Goal: Task Accomplishment & Management: Manage account settings

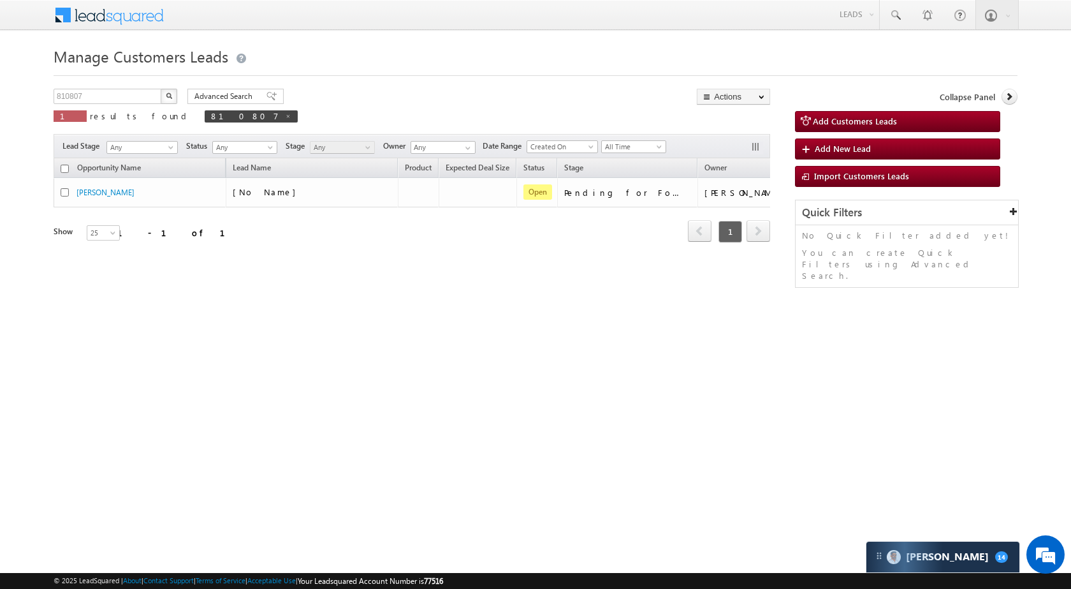
click at [135, 86] on div "Manage Customers Leads 810807 X 1 results found 810807 Advanced Search Advanced…" at bounding box center [536, 202] width 964 height 319
click at [135, 92] on input "810807" at bounding box center [108, 96] width 109 height 15
paste input "9826"
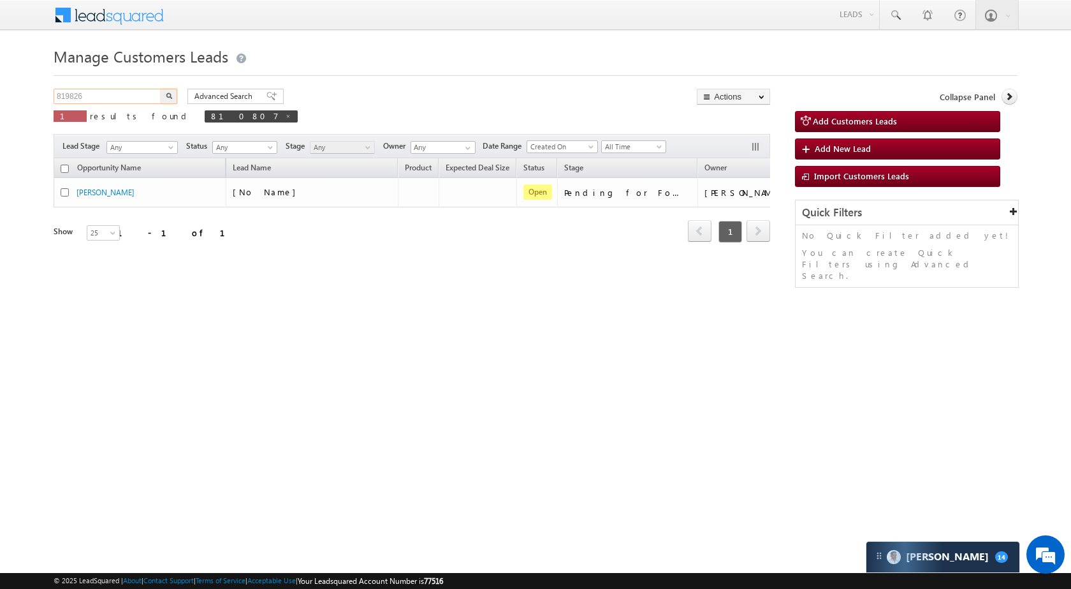
type input "819826"
click at [172, 94] on button "button" at bounding box center [169, 96] width 17 height 15
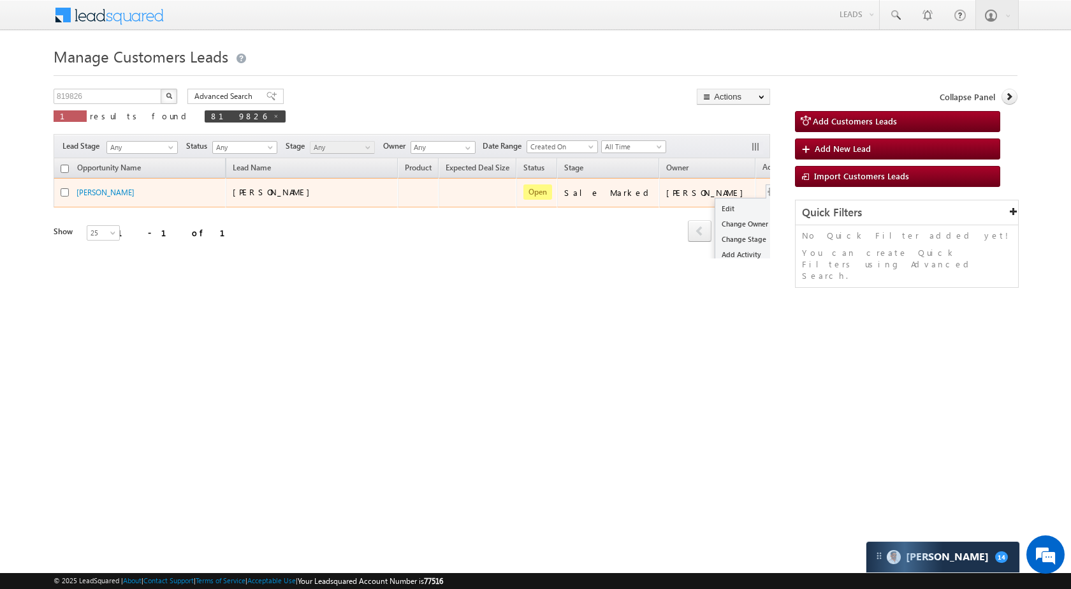
click at [767, 190] on button "button" at bounding box center [773, 192] width 13 height 13
click at [716, 209] on link "Edit" at bounding box center [748, 208] width 64 height 15
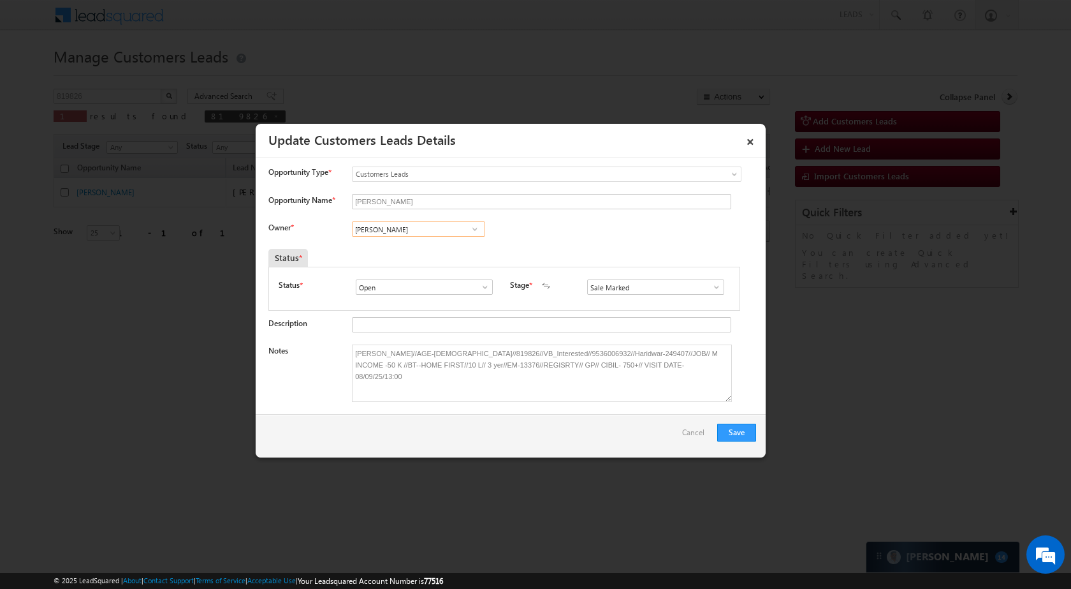
click at [425, 235] on input "[PERSON_NAME]" at bounding box center [418, 228] width 133 height 15
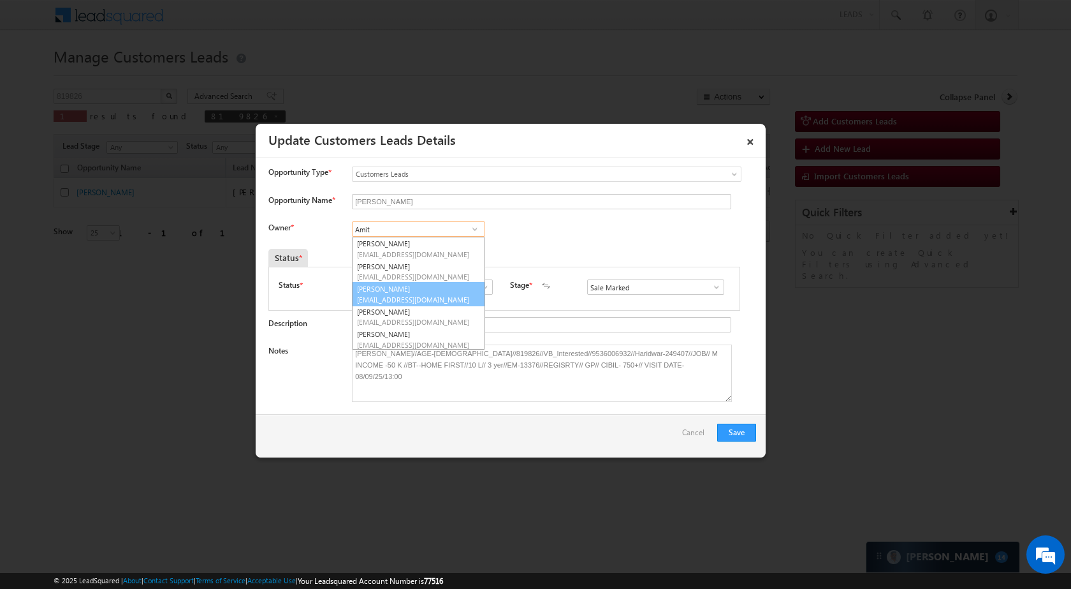
click at [415, 291] on link "[PERSON_NAME] [EMAIL_ADDRESS][DOMAIN_NAME]" at bounding box center [418, 294] width 133 height 24
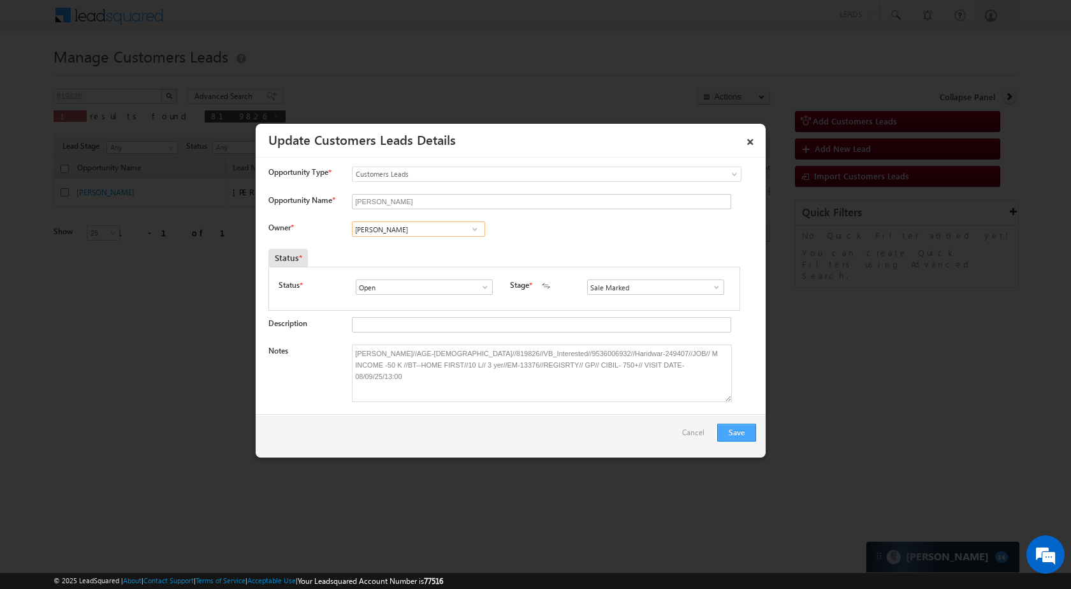
type input "[PERSON_NAME]"
click at [726, 435] on button "Save" at bounding box center [736, 432] width 39 height 18
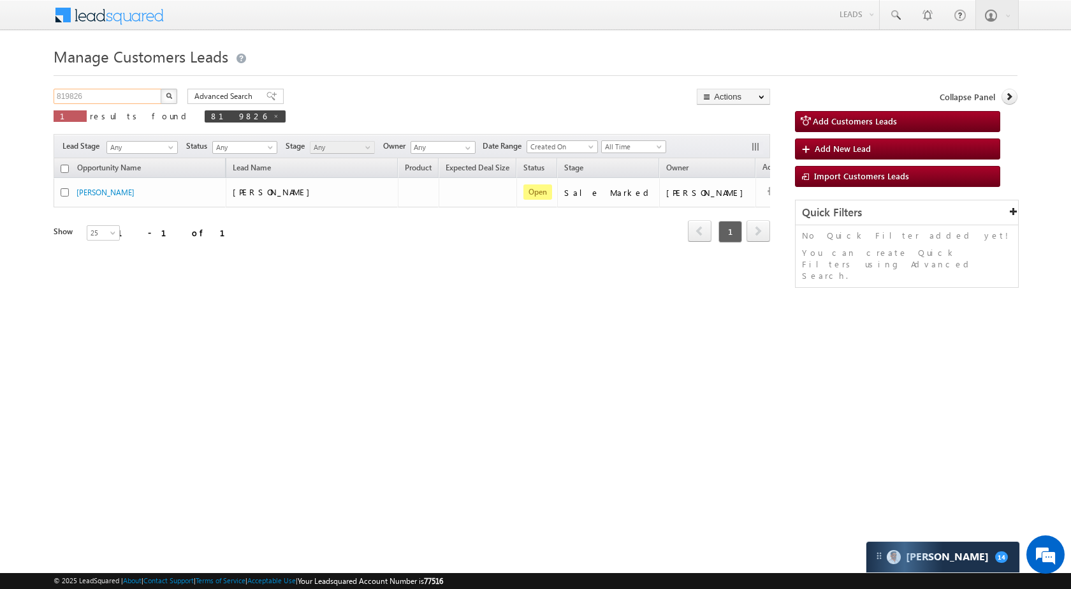
click at [117, 89] on input "819826" at bounding box center [108, 96] width 109 height 15
paste input "3183"
click at [166, 97] on img "button" at bounding box center [169, 95] width 6 height 6
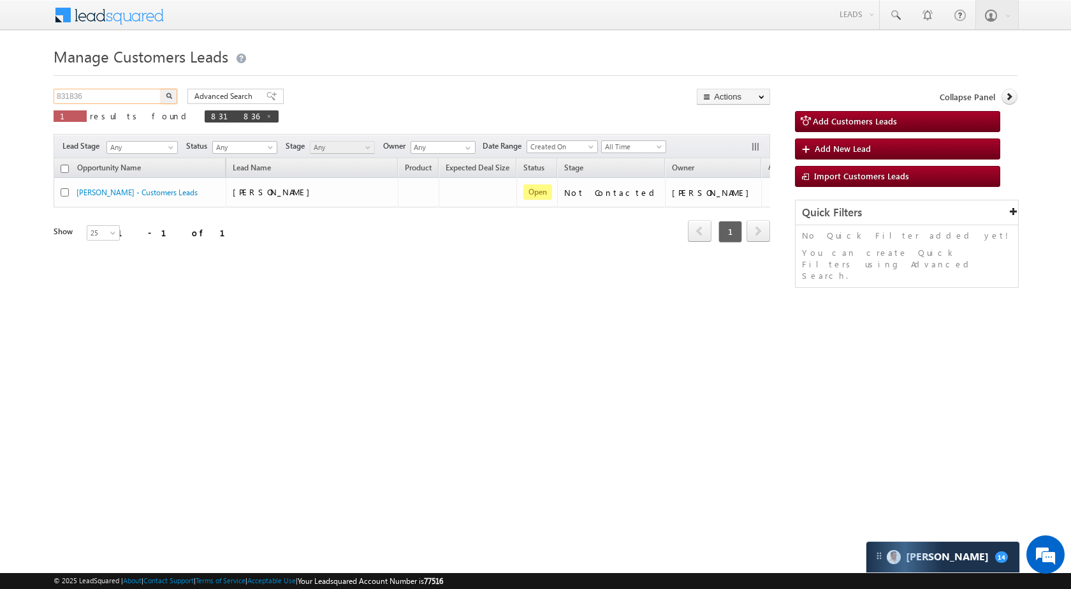
click at [104, 101] on input "831836" at bounding box center [108, 96] width 109 height 15
paste input "2452"
click at [173, 95] on button "button" at bounding box center [169, 96] width 17 height 15
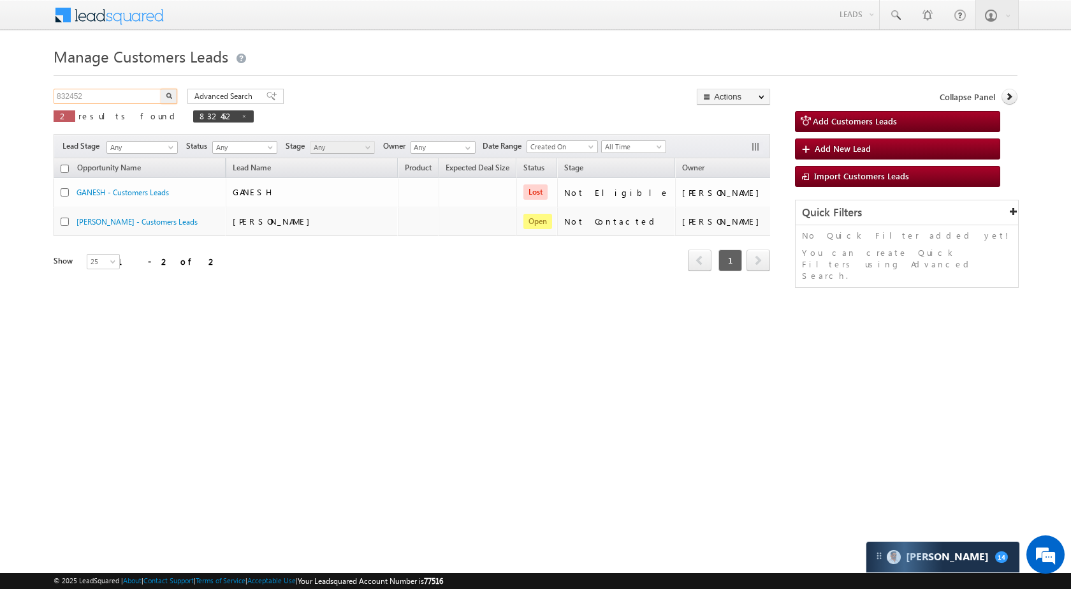
click at [136, 102] on input "832452" at bounding box center [108, 96] width 109 height 15
paste input "060"
click at [174, 95] on button "button" at bounding box center [169, 96] width 17 height 15
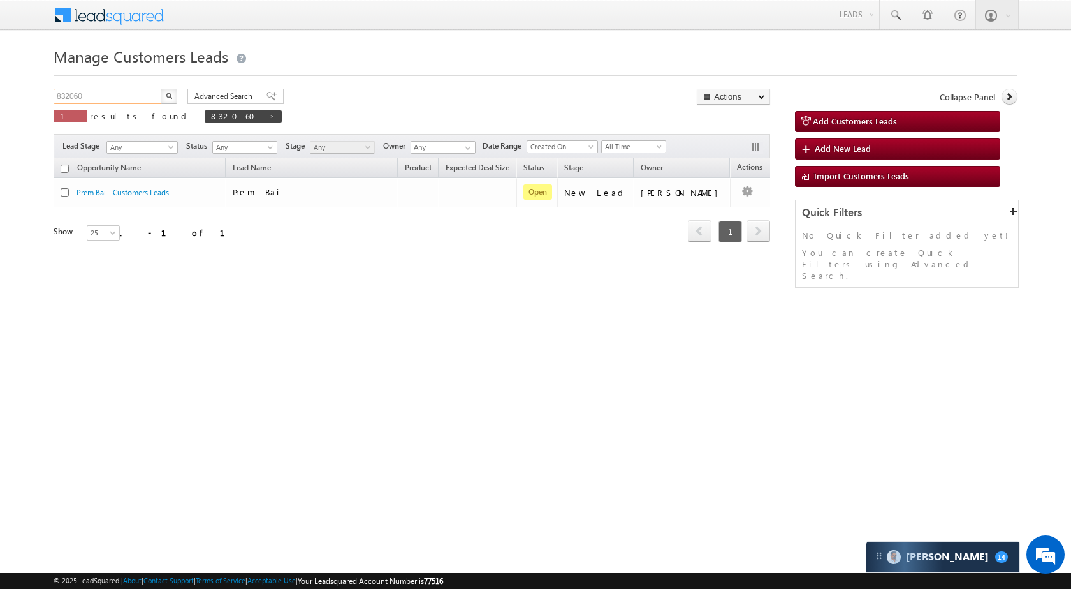
click at [117, 97] on input "832060" at bounding box center [108, 96] width 109 height 15
click at [174, 93] on button "button" at bounding box center [169, 96] width 17 height 15
click at [87, 99] on input "832060" at bounding box center [108, 96] width 109 height 15
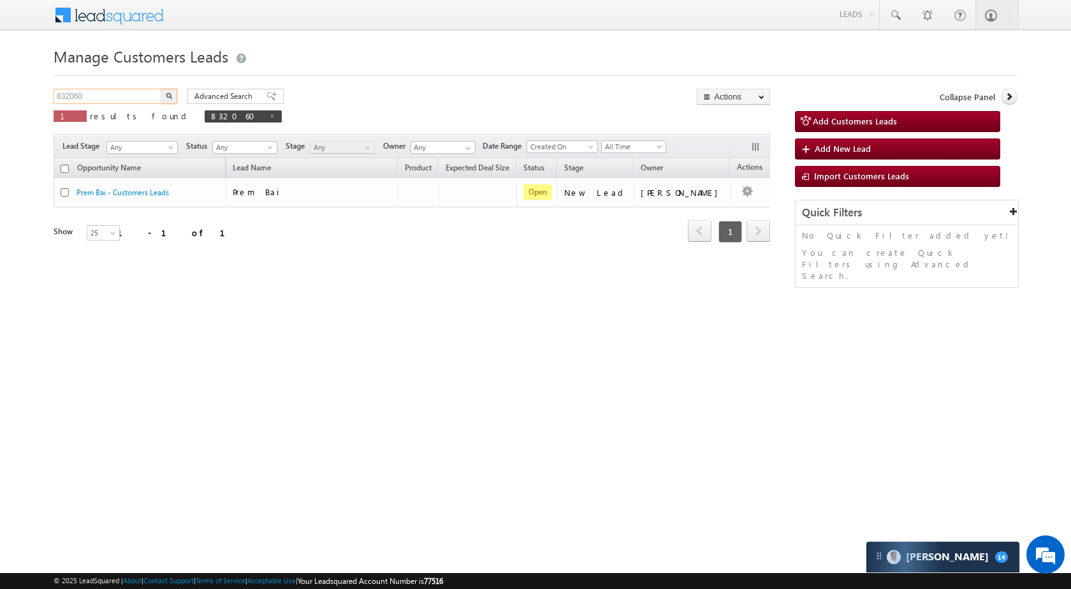
click at [87, 99] on input "832060" at bounding box center [108, 96] width 109 height 15
paste input "24028"
click at [165, 94] on button "button" at bounding box center [169, 96] width 17 height 15
click at [147, 96] on input "824028" at bounding box center [108, 96] width 109 height 15
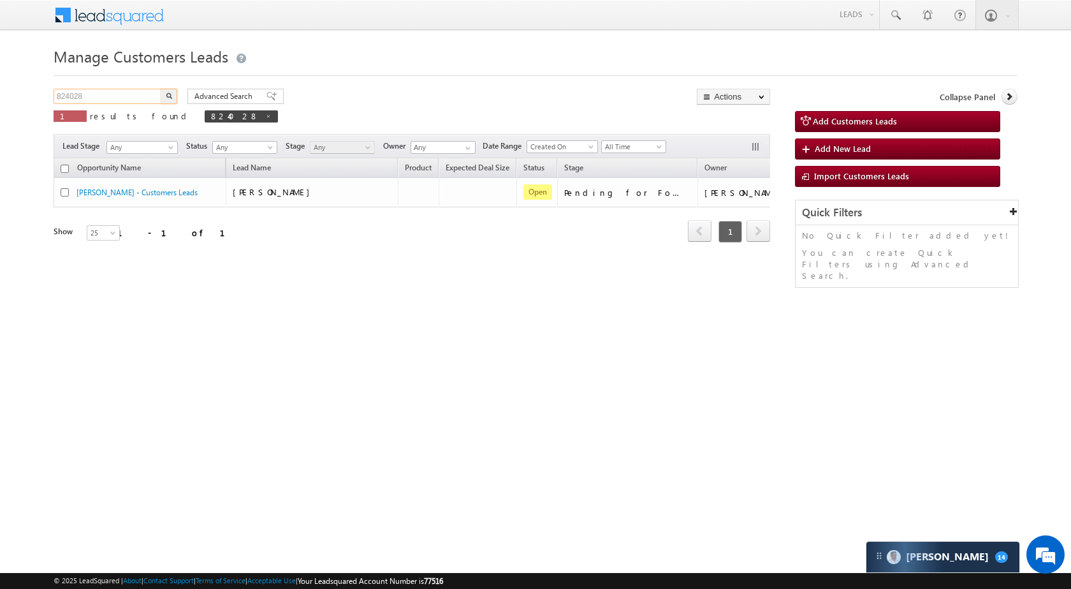
click at [147, 96] on input "824028" at bounding box center [108, 96] width 109 height 15
paste input "2023"
click at [171, 93] on img "button" at bounding box center [169, 95] width 6 height 6
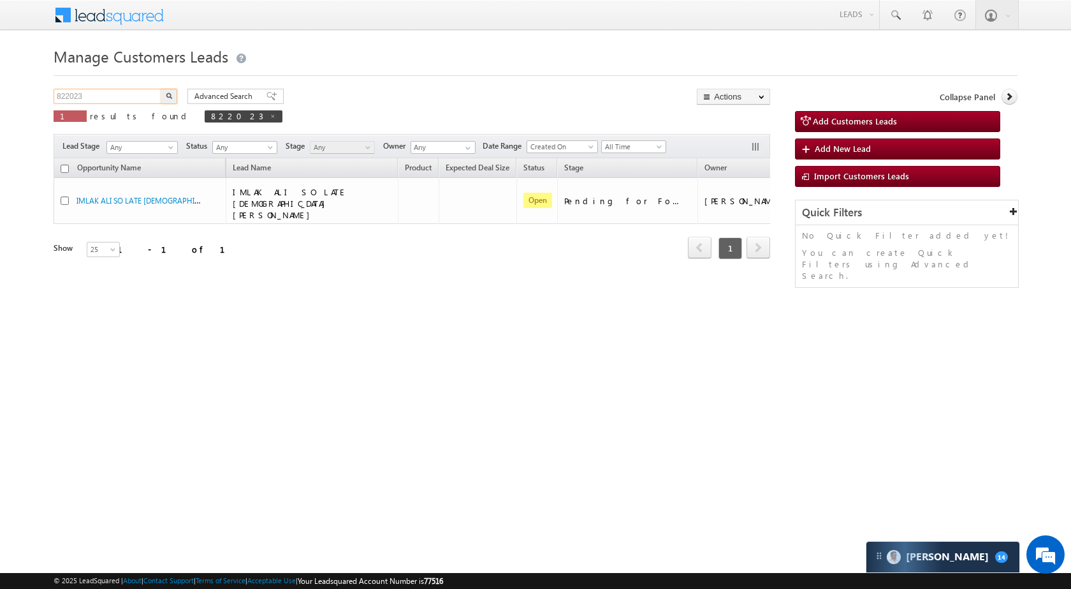
click at [87, 101] on input "822023" at bounding box center [108, 96] width 109 height 15
paste input "18158"
click at [167, 100] on button "button" at bounding box center [169, 96] width 17 height 15
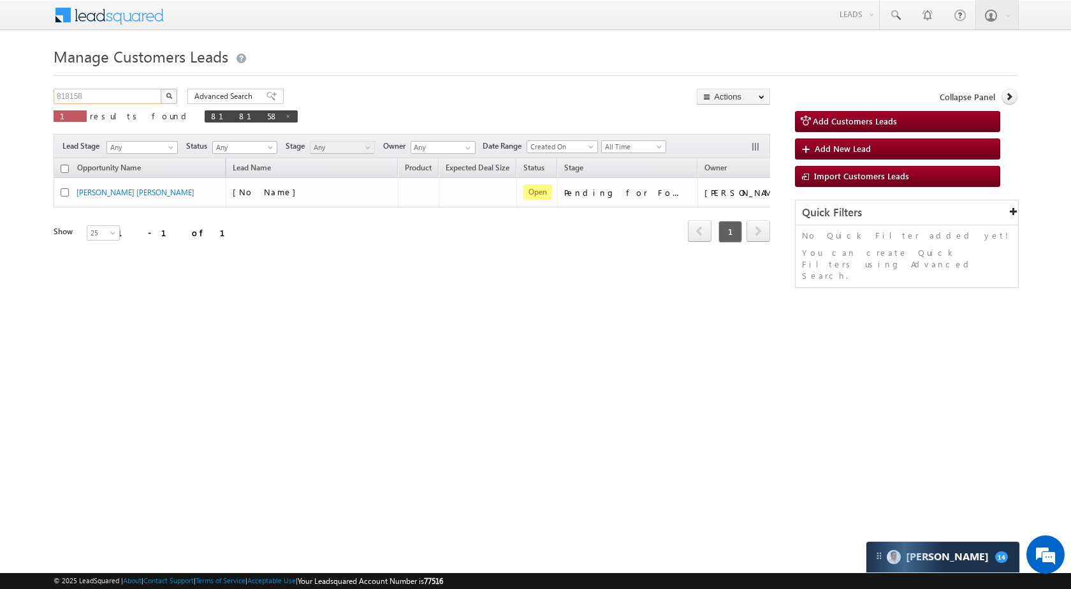
click at [133, 96] on input "818158" at bounding box center [108, 96] width 109 height 15
paste input "26"
click at [173, 92] on button "button" at bounding box center [169, 96] width 17 height 15
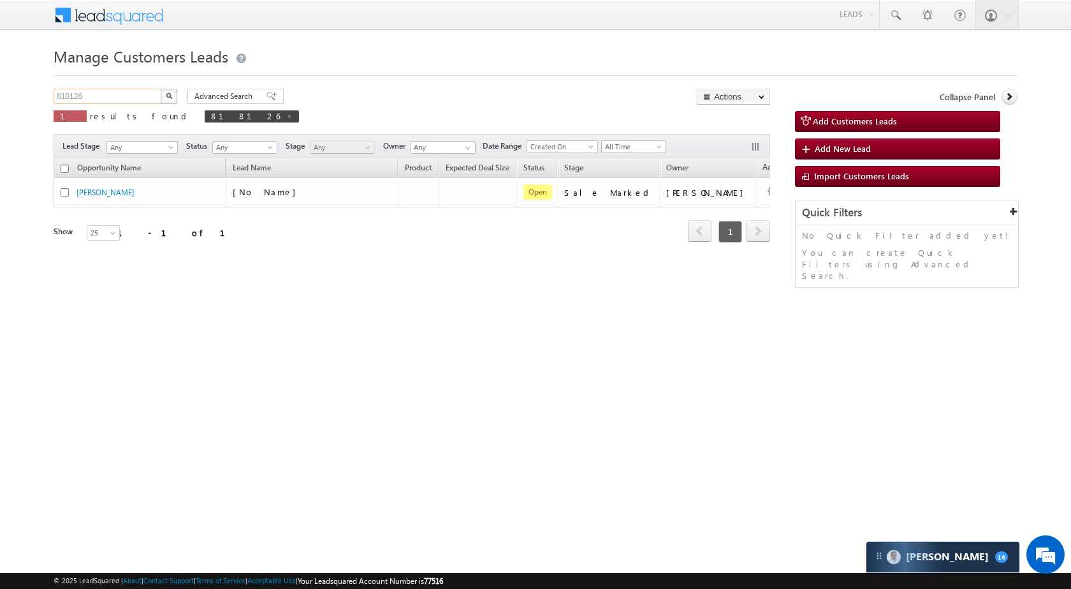
click at [144, 92] on input "818126" at bounding box center [108, 96] width 109 height 15
paste input "098"
click at [164, 92] on button "button" at bounding box center [169, 96] width 17 height 15
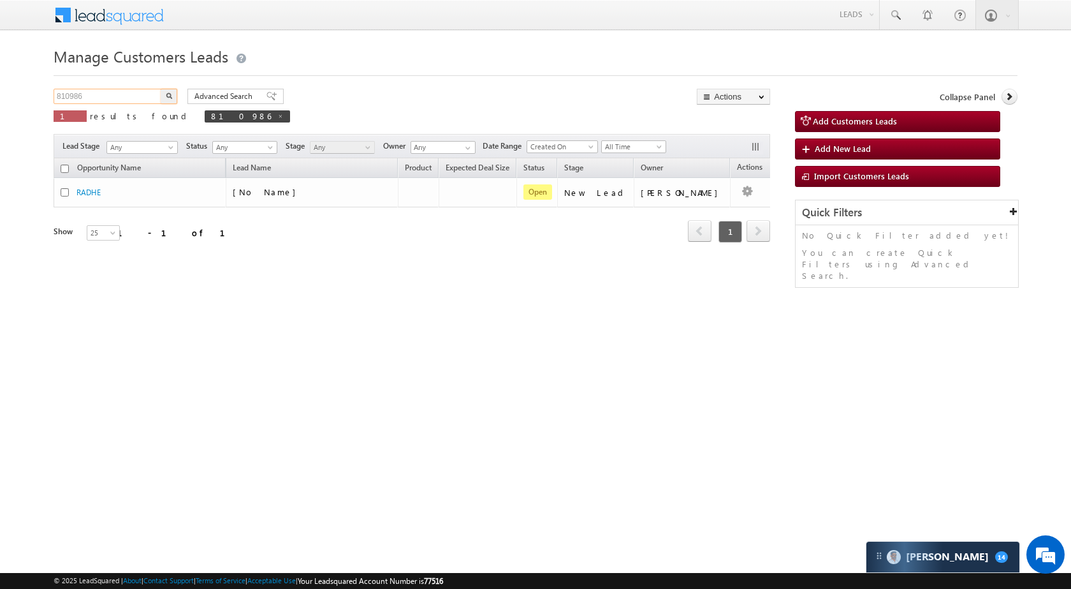
click at [114, 92] on input "810986" at bounding box center [108, 96] width 109 height 15
paste input "1009"
click at [175, 92] on button "button" at bounding box center [169, 96] width 17 height 15
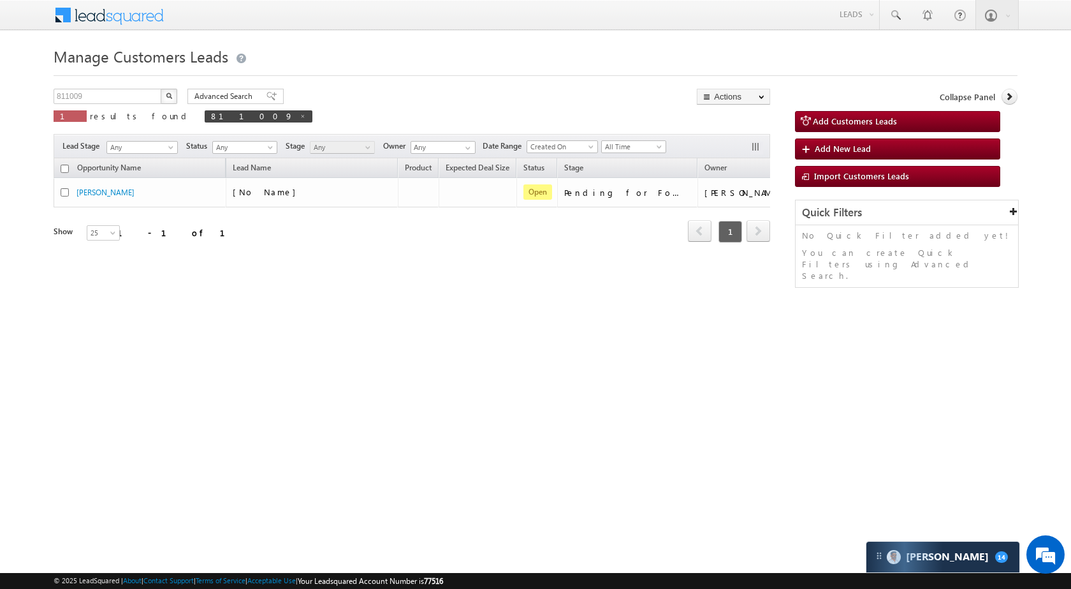
click at [101, 104] on div "811009 X 1 results found 811009" at bounding box center [183, 107] width 259 height 36
click at [101, 102] on input "811009" at bounding box center [108, 96] width 109 height 15
paste input "60701"
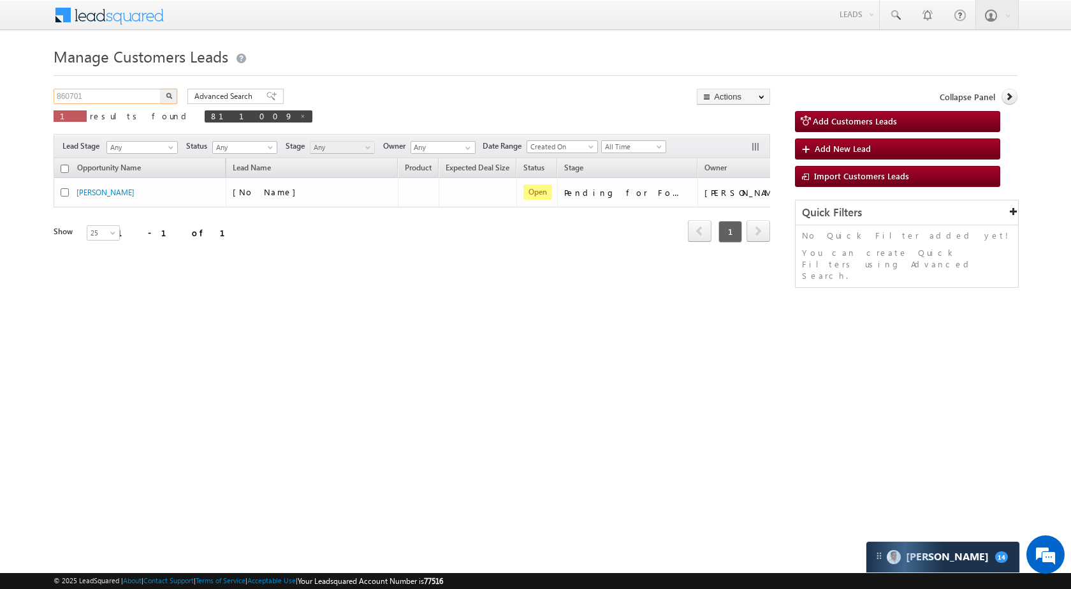
type input "860701"
click at [167, 92] on img "button" at bounding box center [169, 95] width 6 height 6
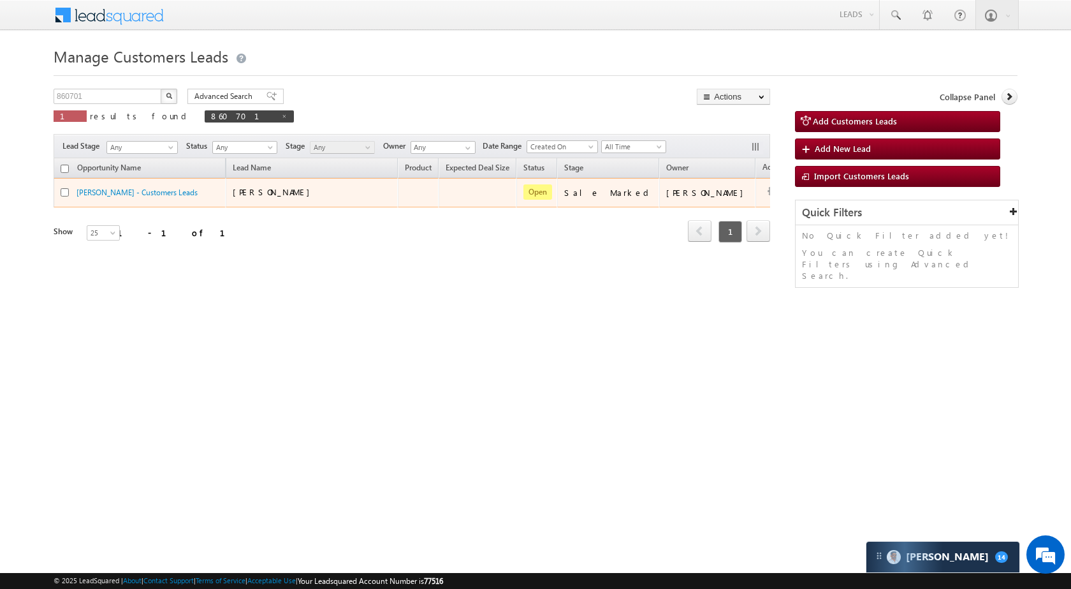
click at [756, 186] on td at bounding box center [782, 192] width 53 height 29
click at [767, 191] on button "button" at bounding box center [773, 192] width 13 height 13
click at [717, 201] on link "Edit" at bounding box center [748, 208] width 64 height 15
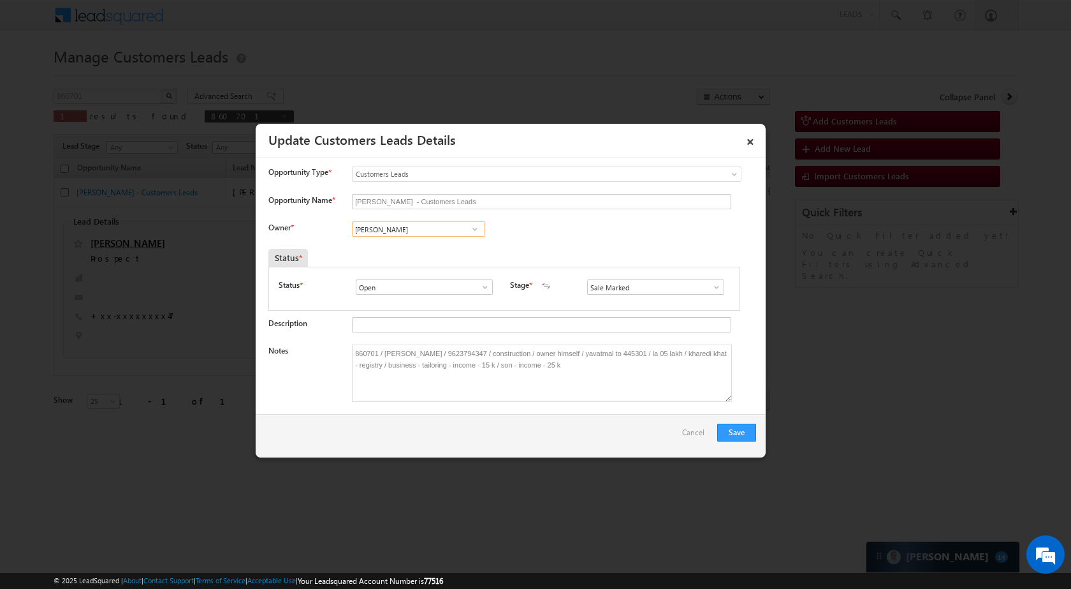
click at [439, 226] on input "[PERSON_NAME]" at bounding box center [418, 228] width 133 height 15
paste input "[PERSON_NAME] Uttar"
click at [443, 243] on link "[PERSON_NAME] [GEOGRAPHIC_DATA] [EMAIL_ADDRESS][PERSON_NAME][DOMAIN_NAME]" at bounding box center [418, 249] width 133 height 24
type input "Mayuresh Dnyaneshwar Uttarwar"
click at [731, 433] on button "Save" at bounding box center [736, 432] width 39 height 18
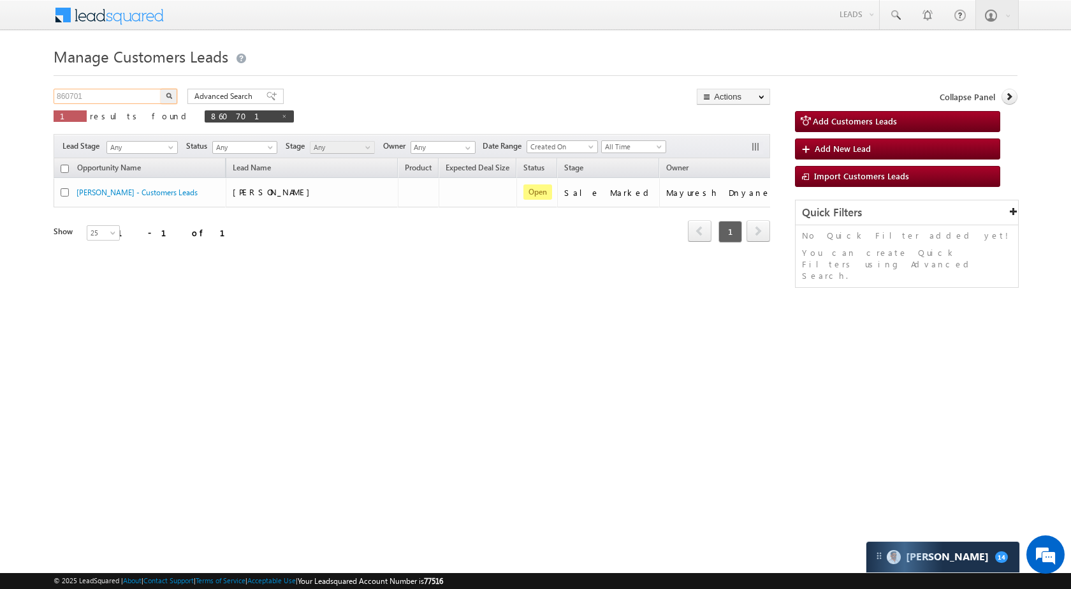
click at [129, 103] on input "860701" at bounding box center [108, 96] width 109 height 15
paste input "46970"
click at [176, 94] on button "button" at bounding box center [169, 96] width 17 height 15
click at [99, 102] on input "846970" at bounding box center [108, 96] width 109 height 15
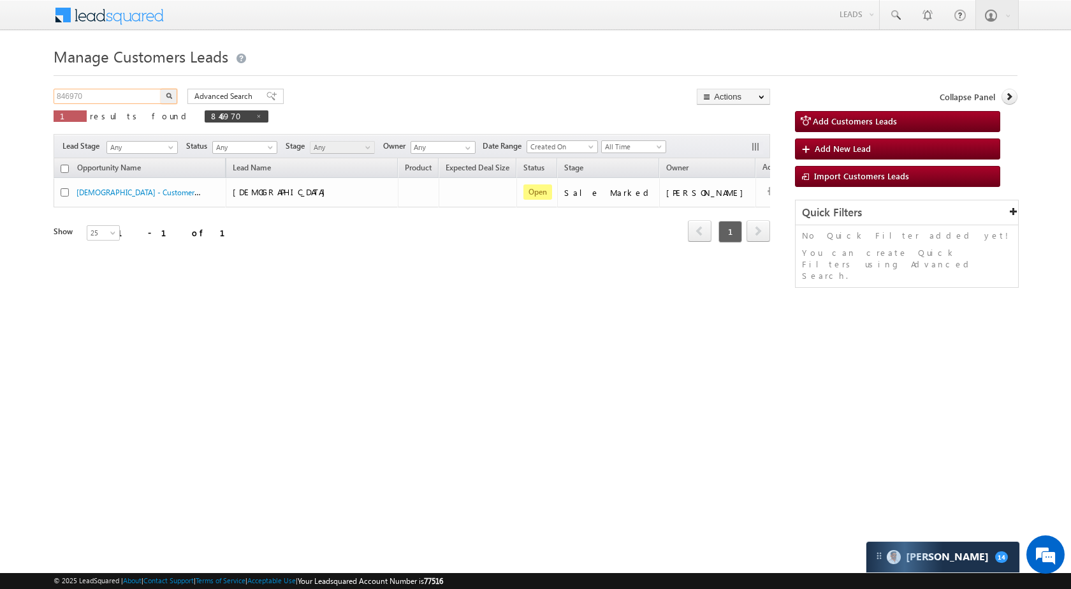
click at [99, 102] on input "846970" at bounding box center [108, 96] width 109 height 15
paste input "54038"
click at [166, 93] on img "button" at bounding box center [169, 95] width 6 height 6
click at [91, 108] on p "1 results found 854038" at bounding box center [161, 116] width 215 height 18
click at [101, 88] on div "Manage Customers Leads 854038 X 1 results found 854038 Advanced Search Advanced…" at bounding box center [536, 202] width 964 height 319
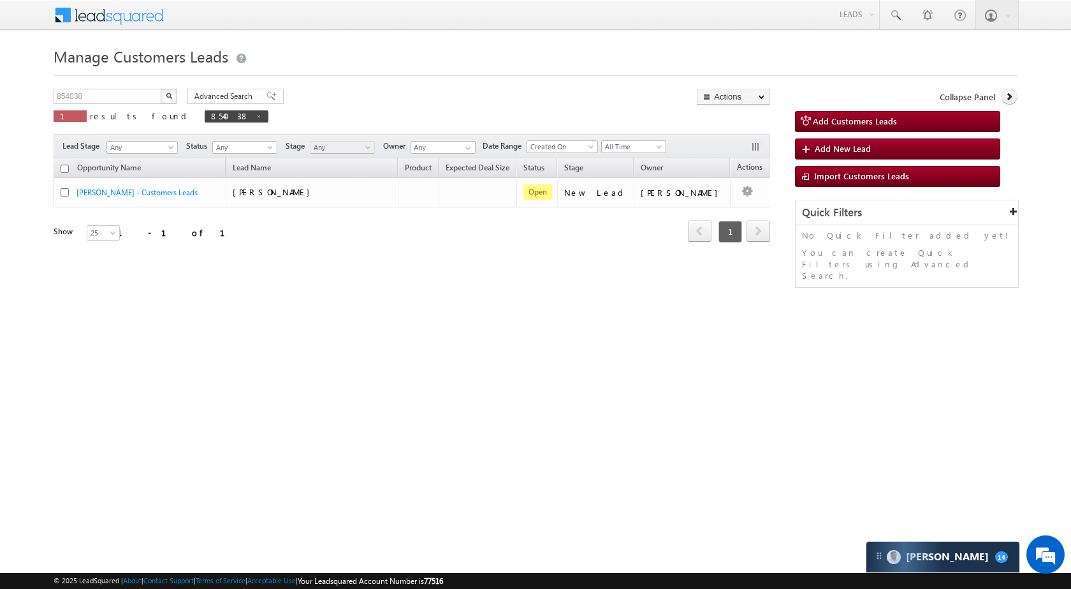
click at [101, 88] on div "Manage Customers Leads 854038 X 1 results found 854038 Advanced Search Advanced…" at bounding box center [536, 202] width 964 height 319
click at [103, 99] on input "854038" at bounding box center [108, 96] width 109 height 15
paste input "24852"
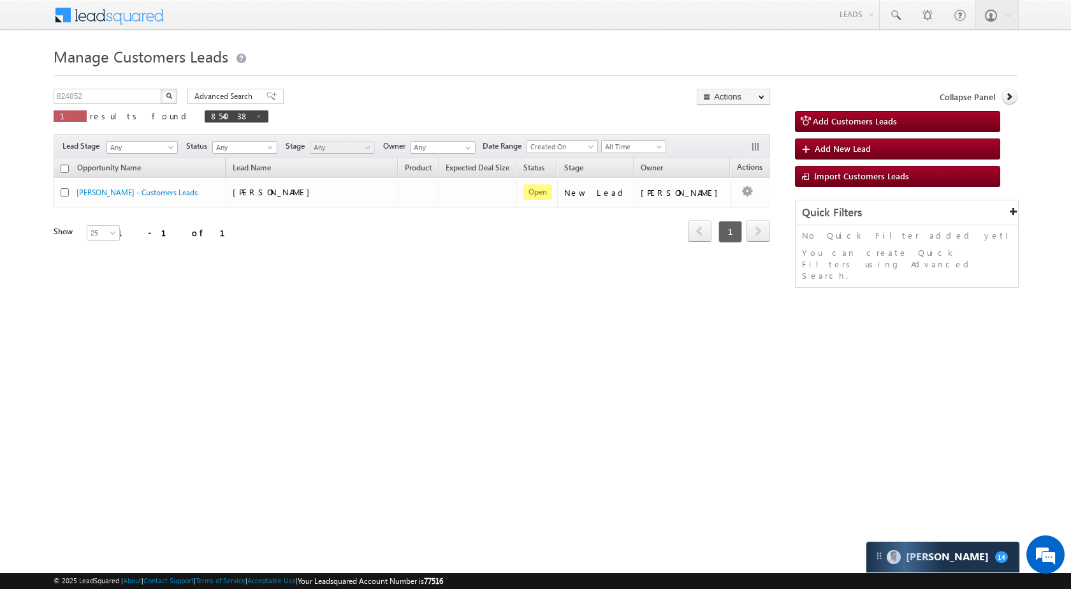
click at [172, 94] on img "button" at bounding box center [169, 95] width 6 height 6
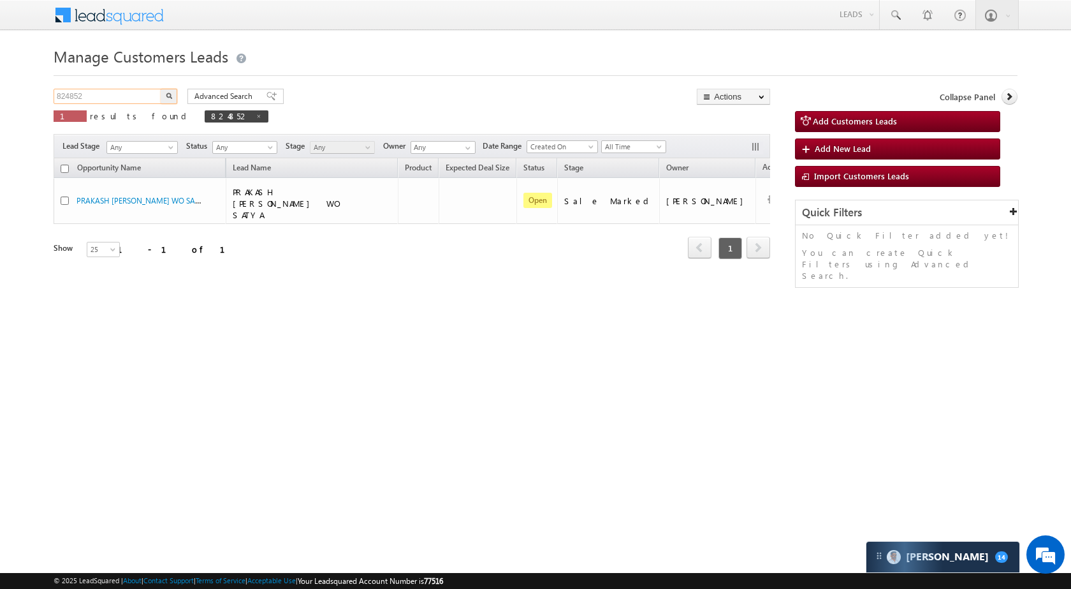
click at [115, 92] on input "824852" at bounding box center [108, 96] width 109 height 15
click at [114, 95] on input "824852" at bounding box center [108, 96] width 109 height 15
paste input "19999"
click at [171, 89] on button "button" at bounding box center [169, 96] width 17 height 15
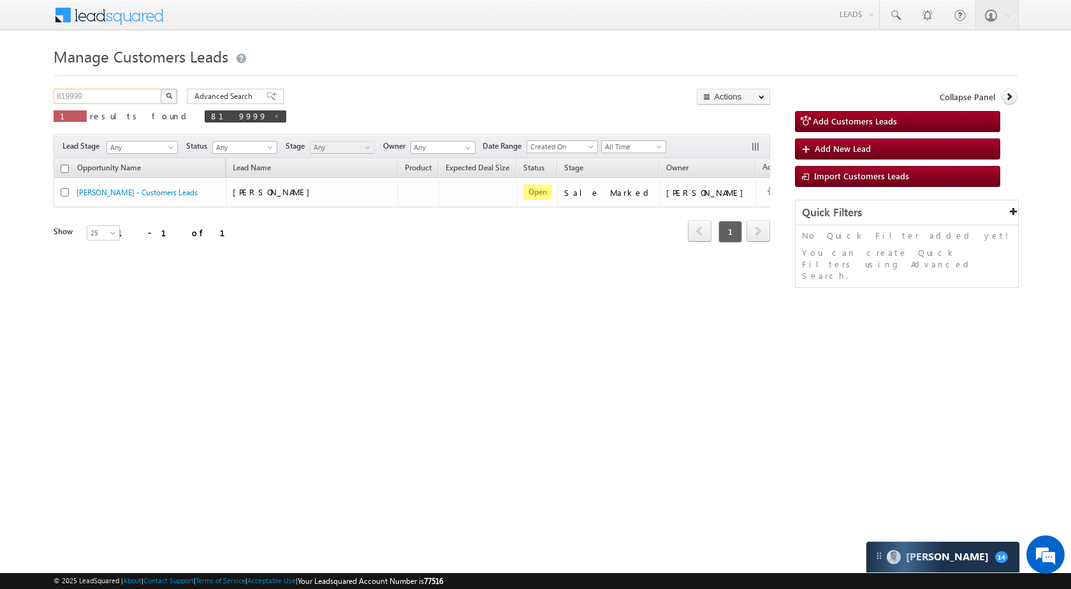
click at [140, 94] on input "819999" at bounding box center [108, 96] width 109 height 15
click at [139, 94] on input "819999" at bounding box center [108, 96] width 109 height 15
paste input "2314"
click at [176, 99] on button "button" at bounding box center [169, 96] width 17 height 15
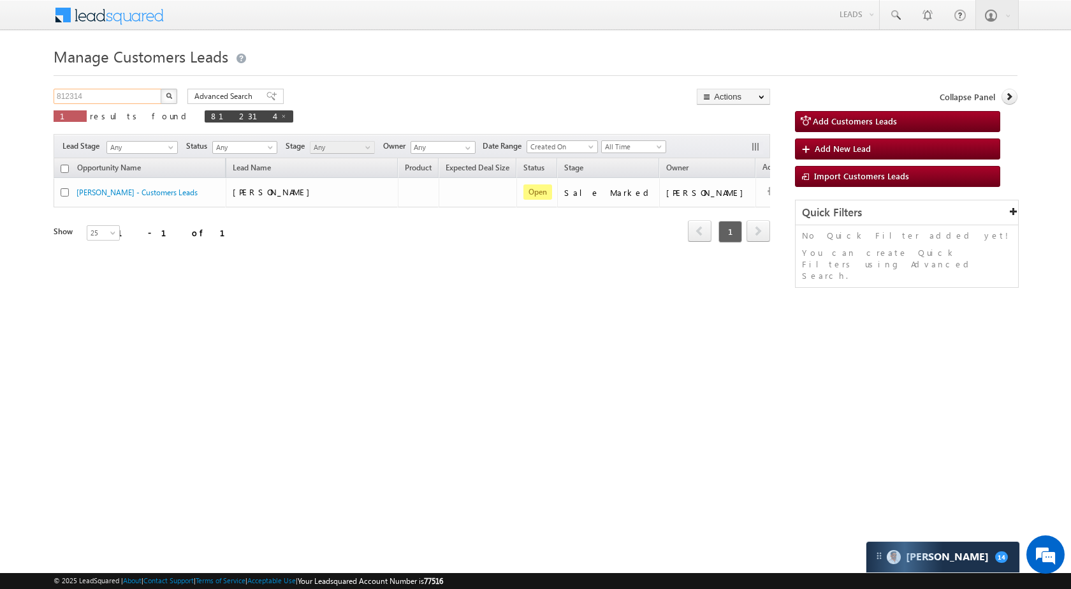
click at [117, 94] on input "812314" at bounding box center [108, 96] width 109 height 15
paste input "5293"
click at [171, 92] on img "button" at bounding box center [169, 95] width 6 height 6
click at [104, 98] on input "852934" at bounding box center [108, 96] width 109 height 15
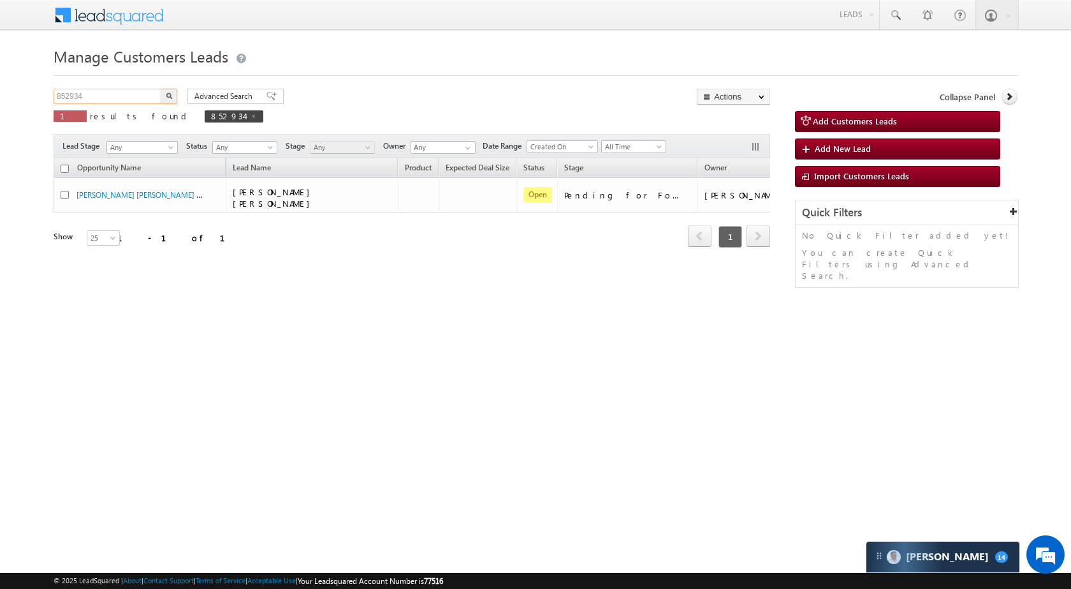
click at [104, 98] on input "852934" at bounding box center [108, 96] width 109 height 15
paste input "9943"
click at [170, 95] on img "button" at bounding box center [169, 95] width 6 height 6
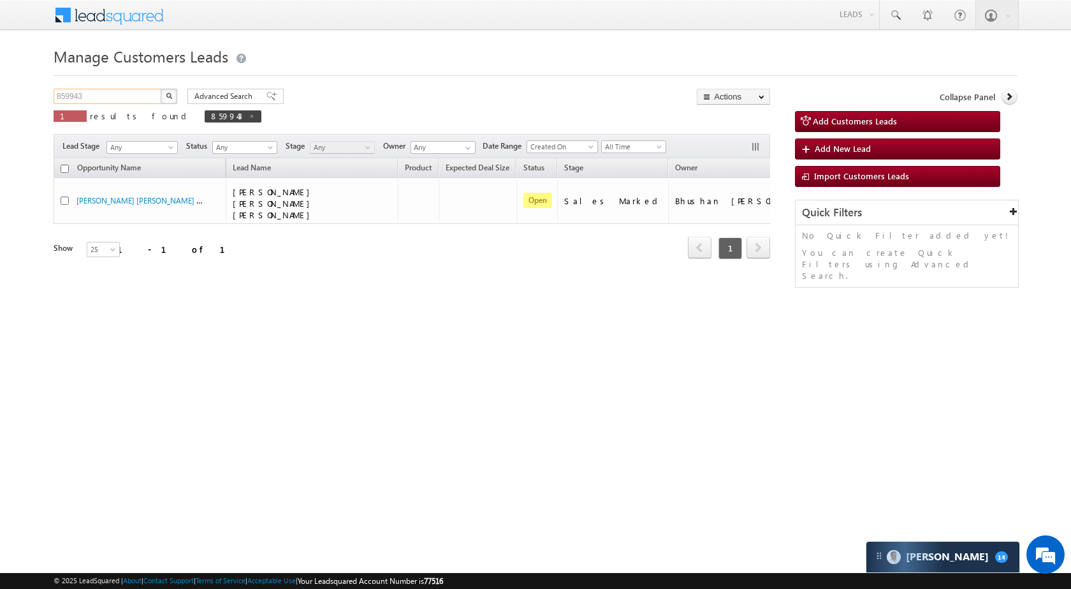
click at [133, 90] on input "859943" at bounding box center [108, 96] width 109 height 15
paste input "28942"
click at [172, 96] on button "button" at bounding box center [169, 96] width 17 height 15
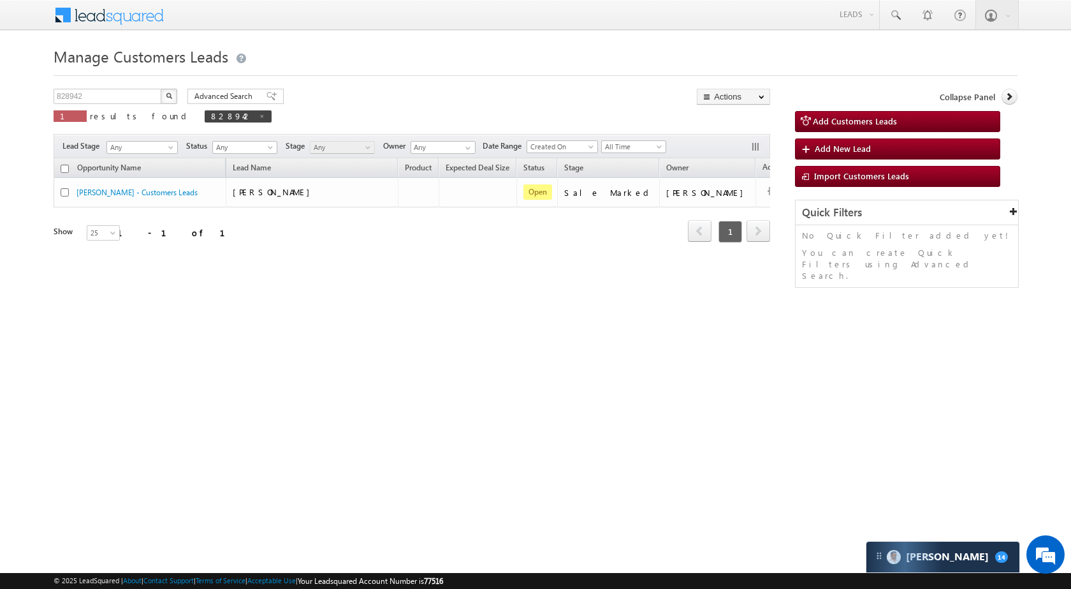
click at [116, 105] on div "828942 X 1 results found 828942" at bounding box center [163, 107] width 218 height 36
click at [115, 99] on input "828942" at bounding box center [108, 96] width 109 height 15
paste input "34923"
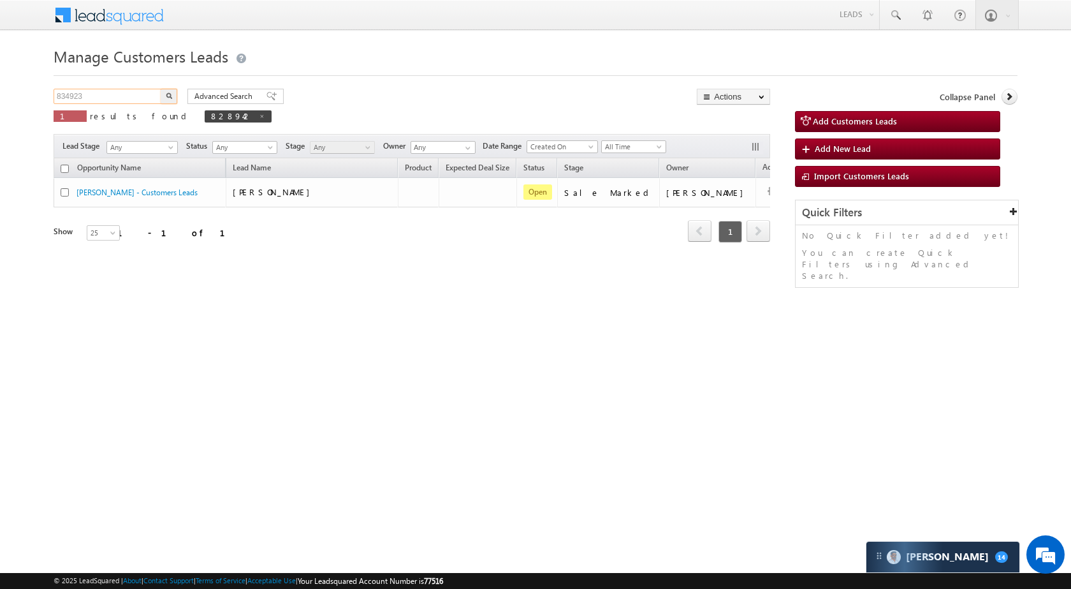
type input "834923"
click at [168, 93] on img "button" at bounding box center [169, 95] width 6 height 6
